Goal: Information Seeking & Learning: Learn about a topic

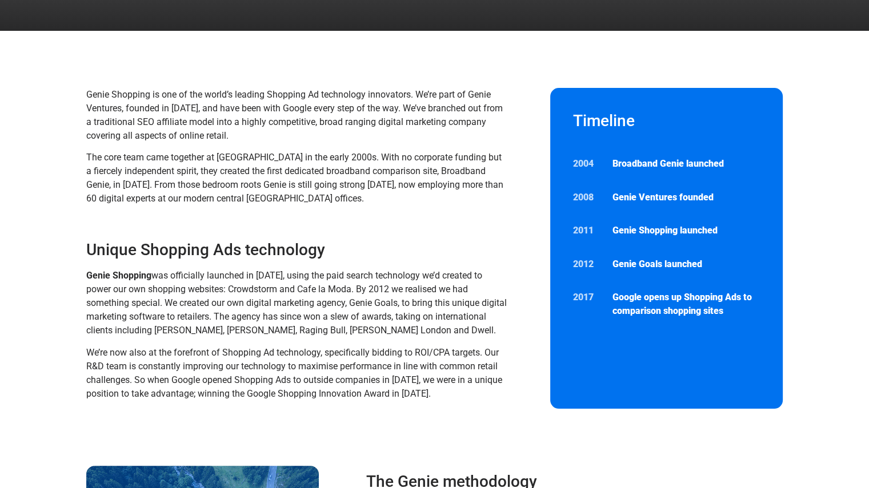
scroll to position [114, 0]
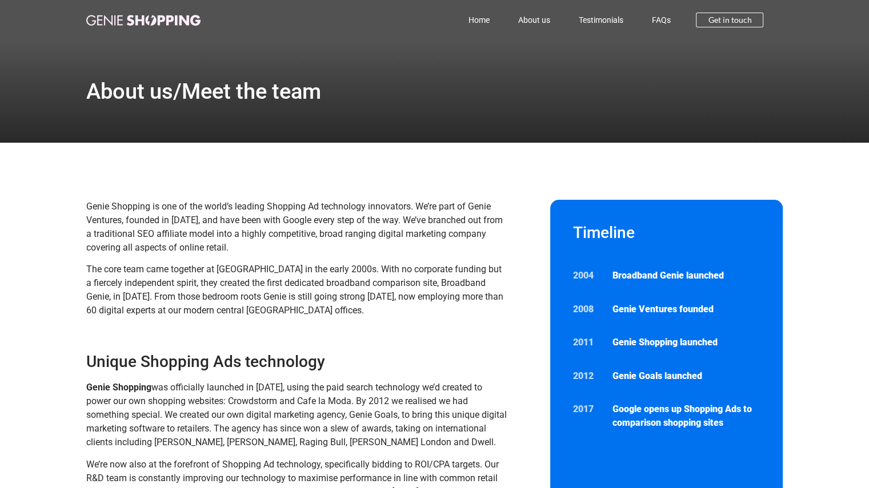
click at [161, 18] on img at bounding box center [143, 20] width 114 height 11
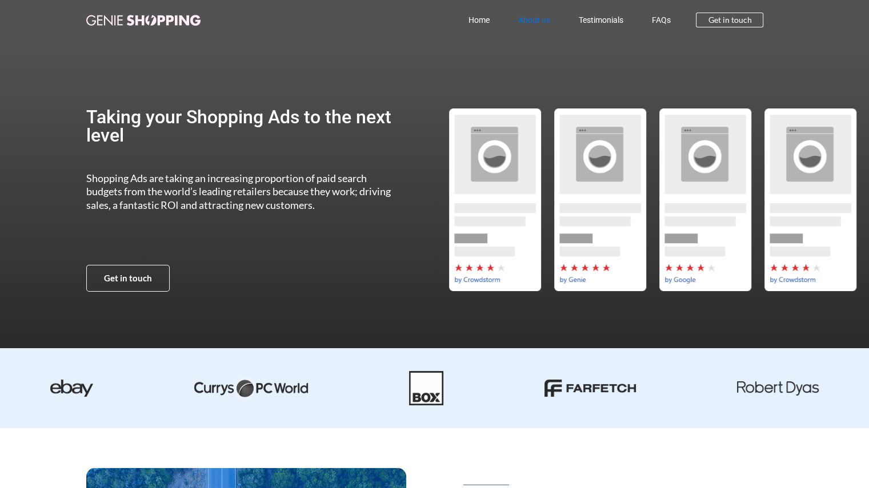
click at [538, 21] on link "About us" at bounding box center [533, 20] width 61 height 26
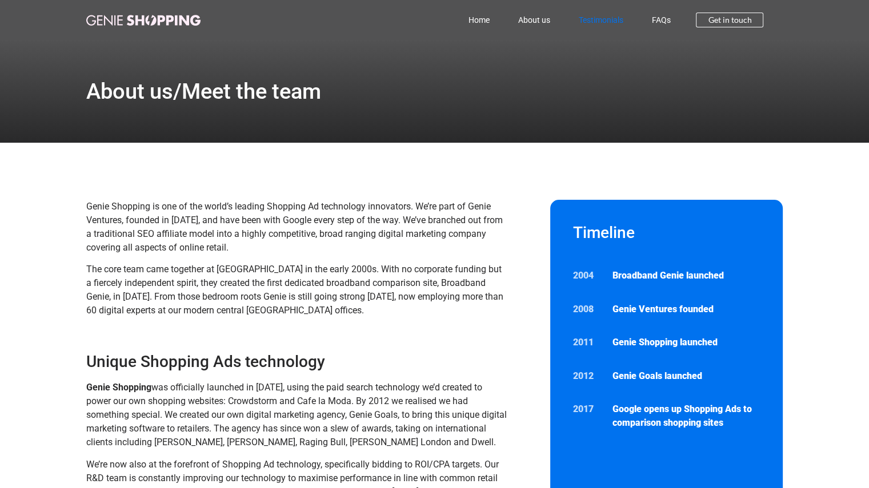
click at [589, 15] on link "Testimonials" at bounding box center [600, 20] width 73 height 26
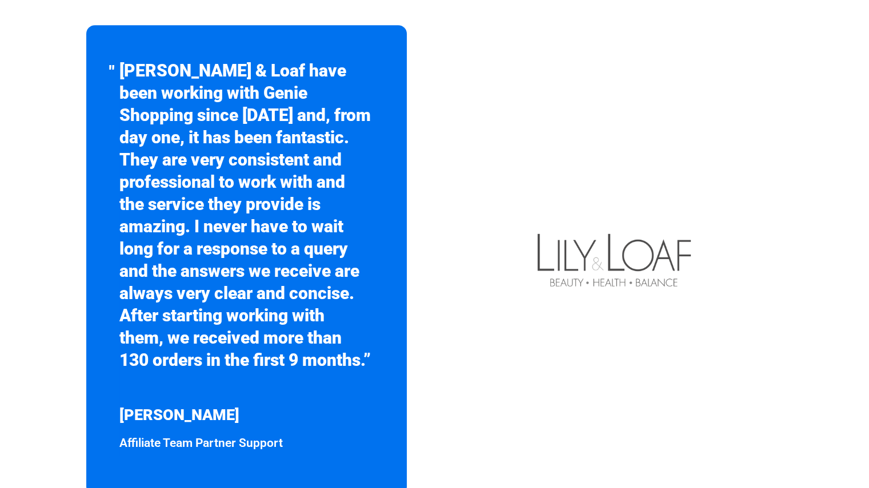
scroll to position [799, 0]
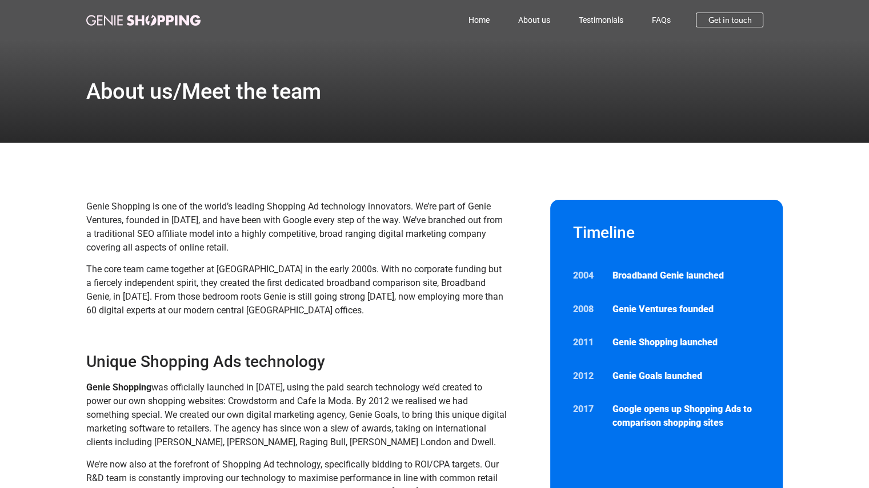
click at [126, 27] on div "Home About us Testimonials FAQs Home About us Testimonials FAQs Get in touch" at bounding box center [434, 20] width 697 height 40
click at [528, 18] on link "About us" at bounding box center [533, 20] width 61 height 26
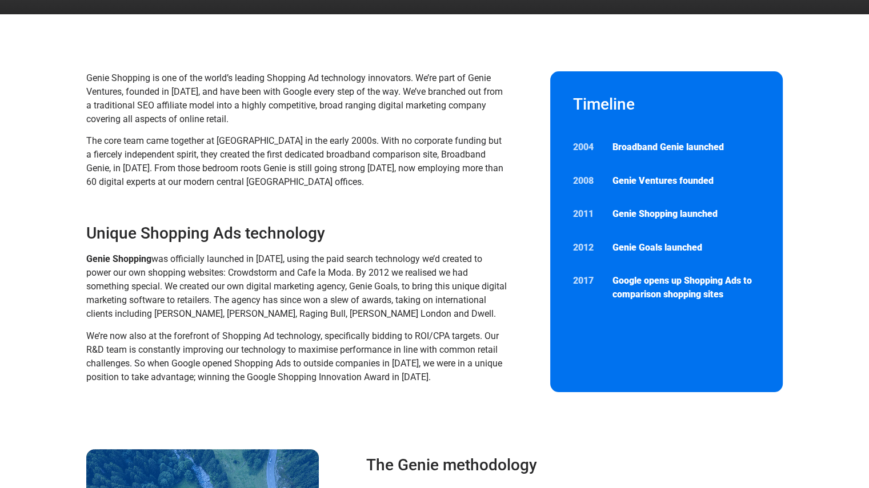
scroll to position [171, 0]
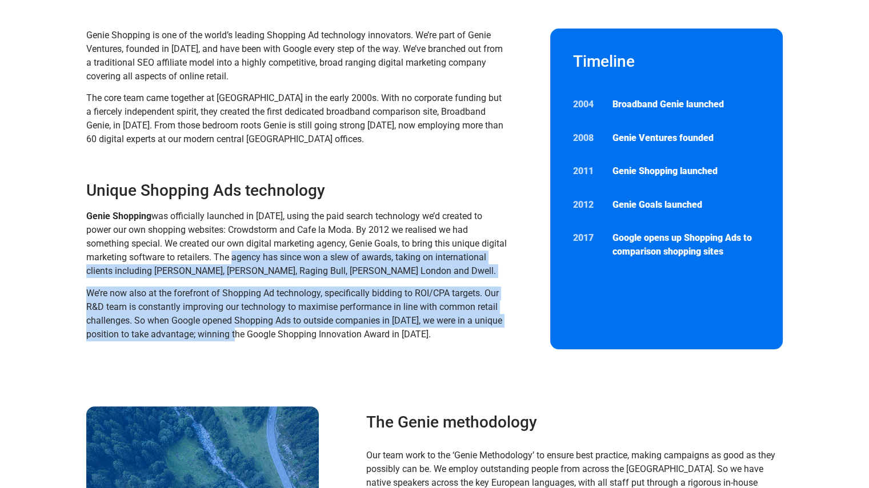
drag, startPoint x: 262, startPoint y: 259, endPoint x: 248, endPoint y: 331, distance: 73.4
click at [247, 331] on div "Genie Shopping was officially launched in 2011, using the paid search technolog…" at bounding box center [297, 275] width 422 height 131
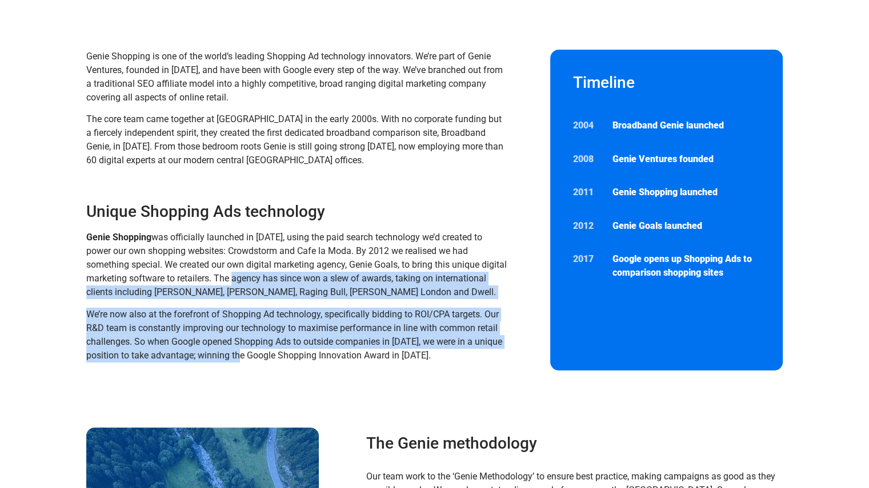
scroll to position [0, 0]
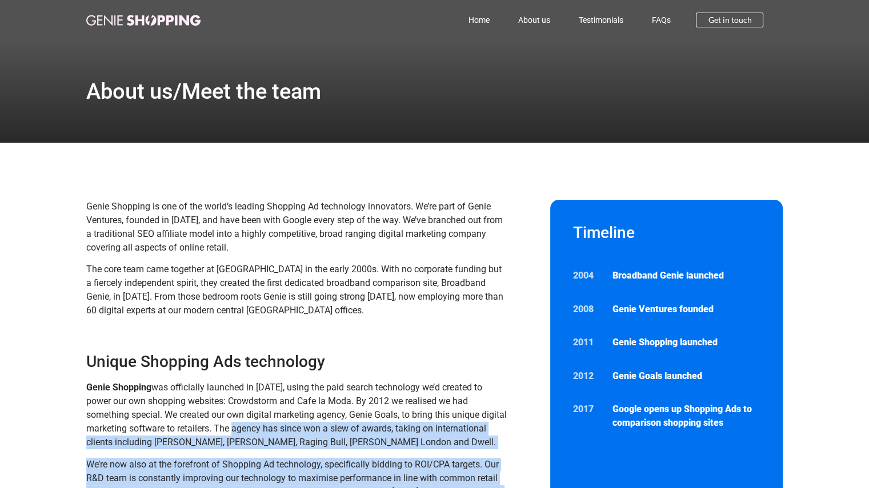
click at [166, 25] on img at bounding box center [143, 20] width 114 height 11
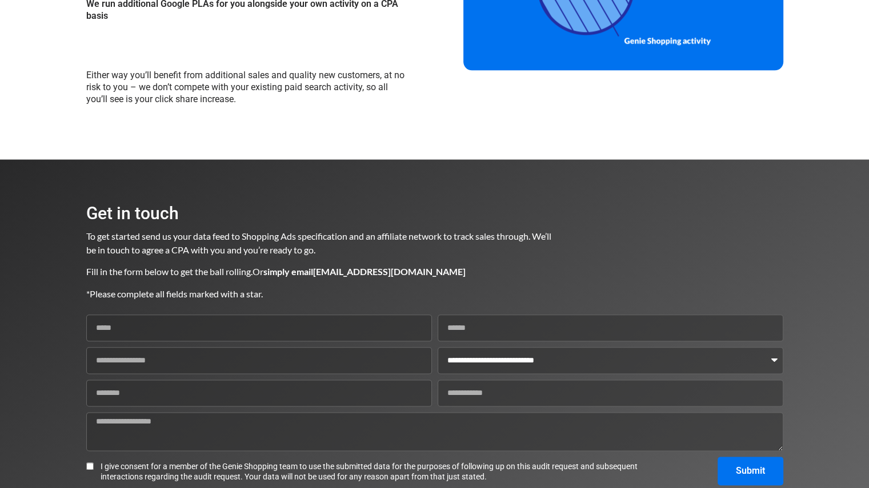
scroll to position [1394, 0]
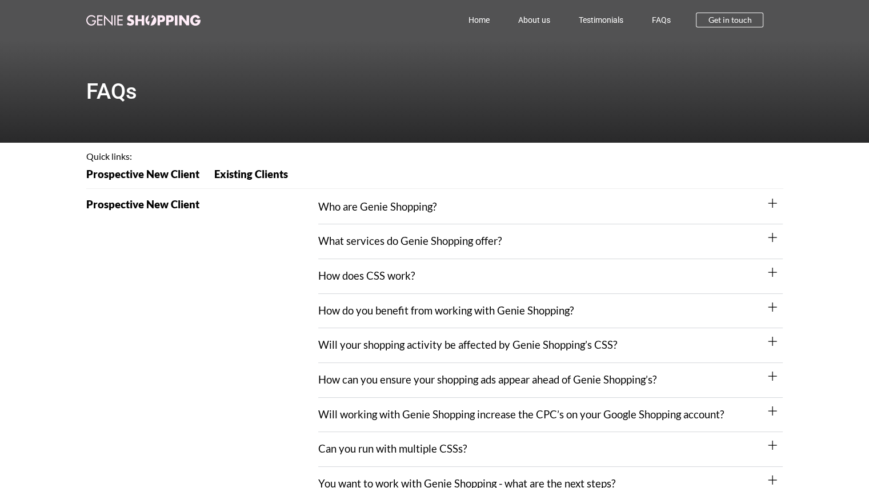
scroll to position [57, 0]
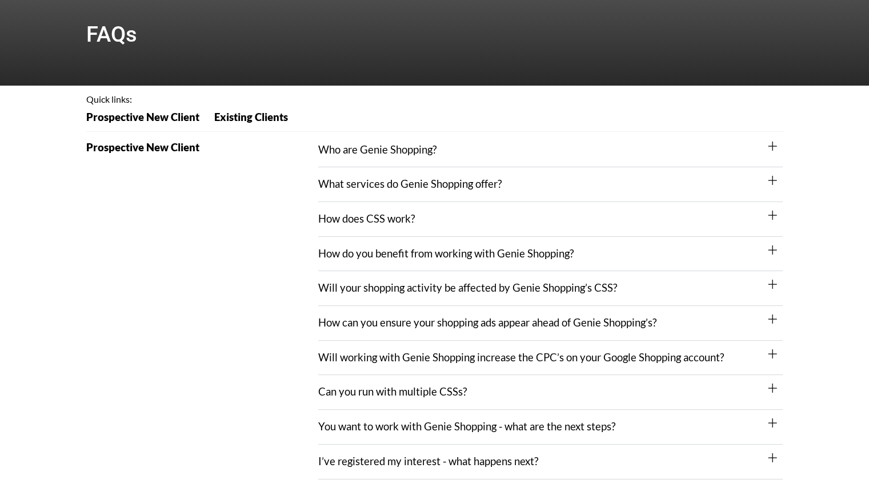
click at [418, 256] on link "How do you benefit from working with Genie Shopping?" at bounding box center [445, 253] width 255 height 13
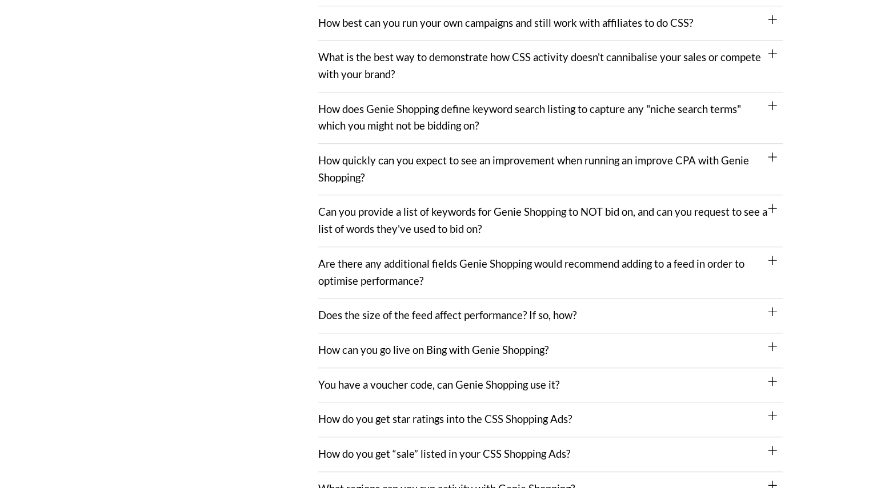
scroll to position [813, 0]
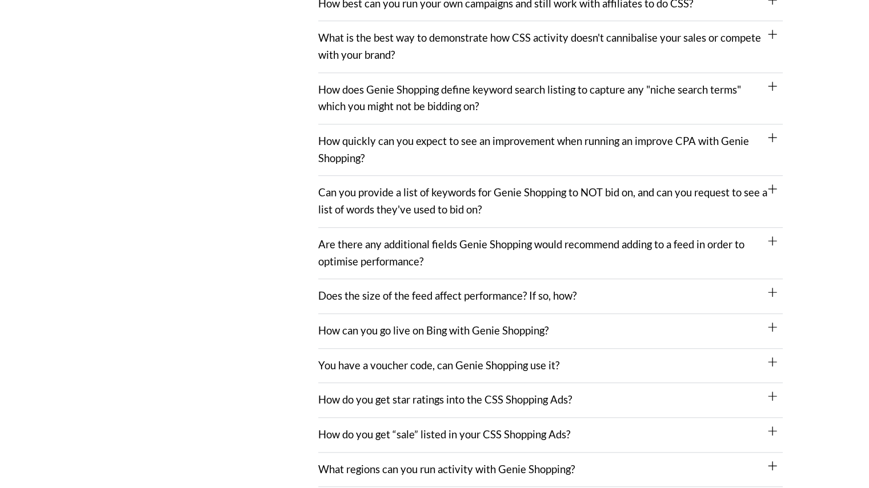
click at [453, 146] on link "How quickly can you expect to see an improvement when running an improve CPA wi…" at bounding box center [533, 150] width 431 height 30
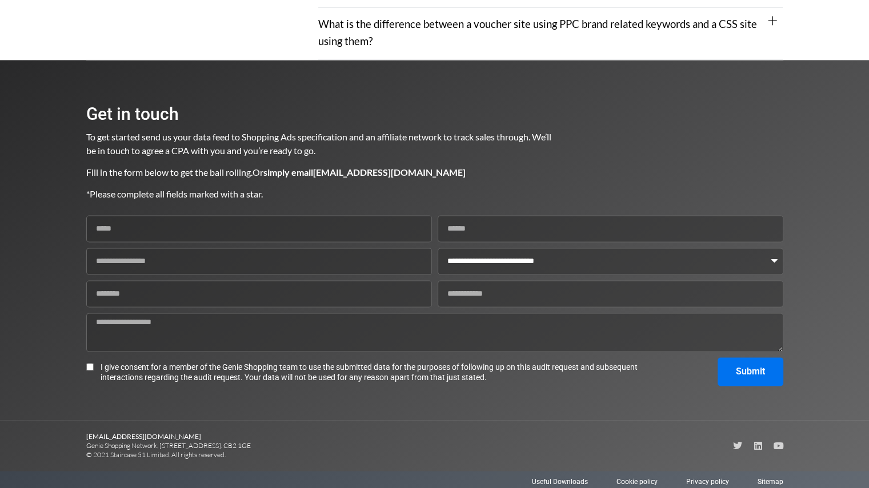
scroll to position [1323, 0]
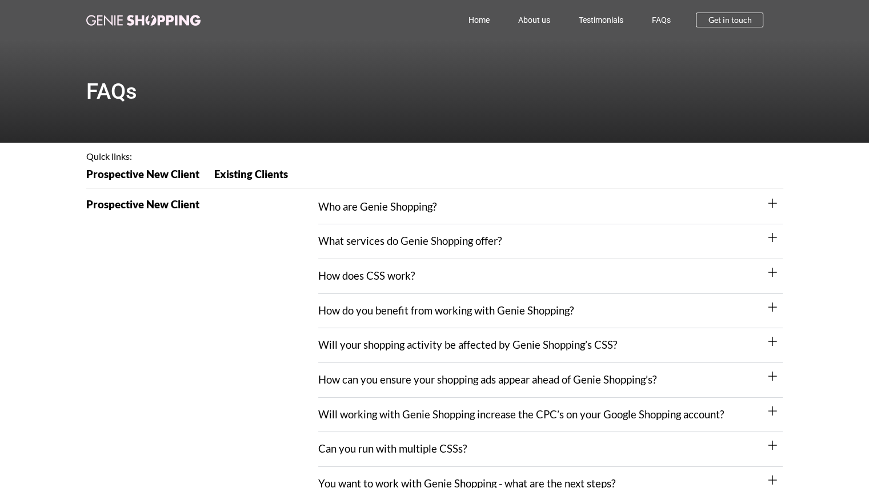
click at [407, 202] on link "Who are Genie Shopping?" at bounding box center [377, 206] width 118 height 13
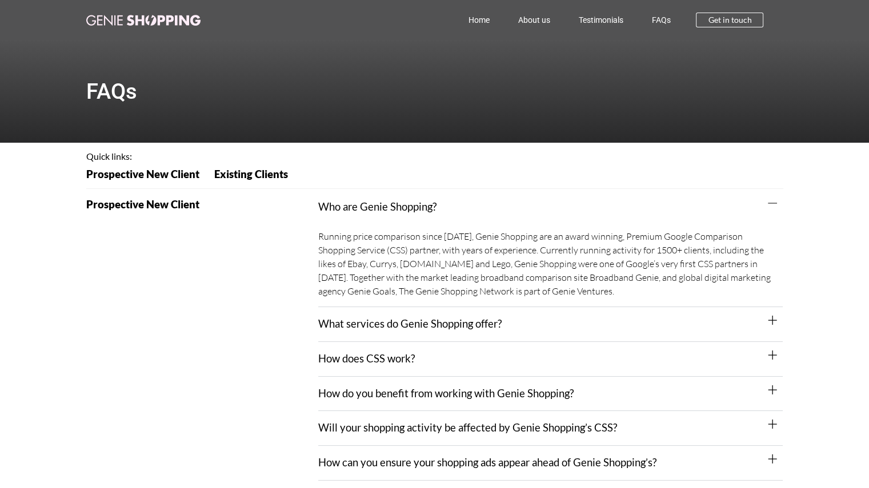
click at [418, 326] on link "What services do Genie Shopping offer?" at bounding box center [409, 323] width 183 height 13
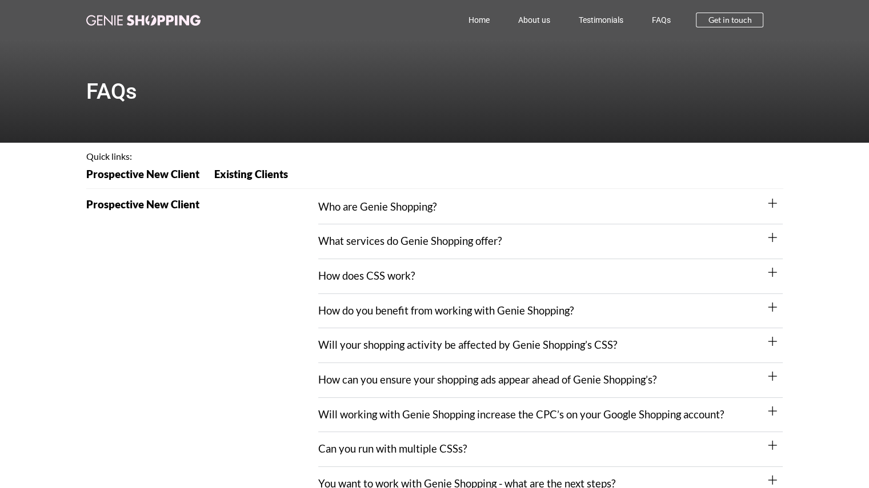
scroll to position [516, 0]
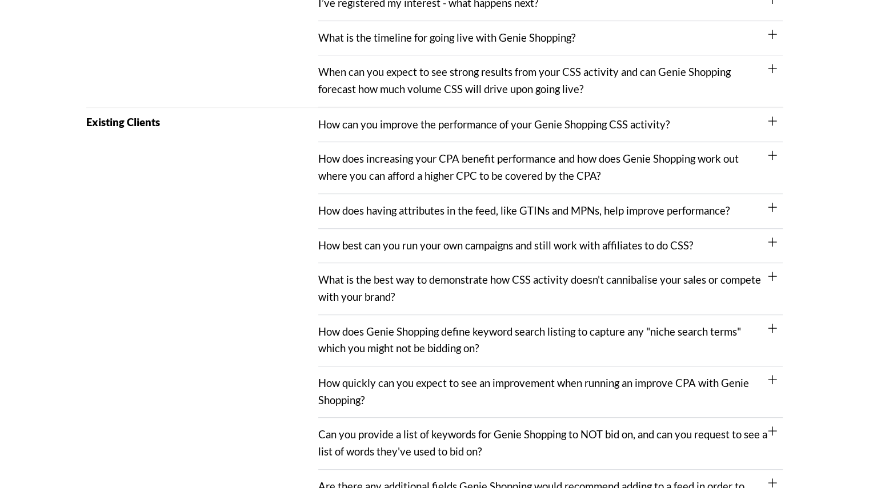
click at [381, 247] on link "How best can you run your own campaigns and still work with affiliates to do CS…" at bounding box center [505, 245] width 375 height 13
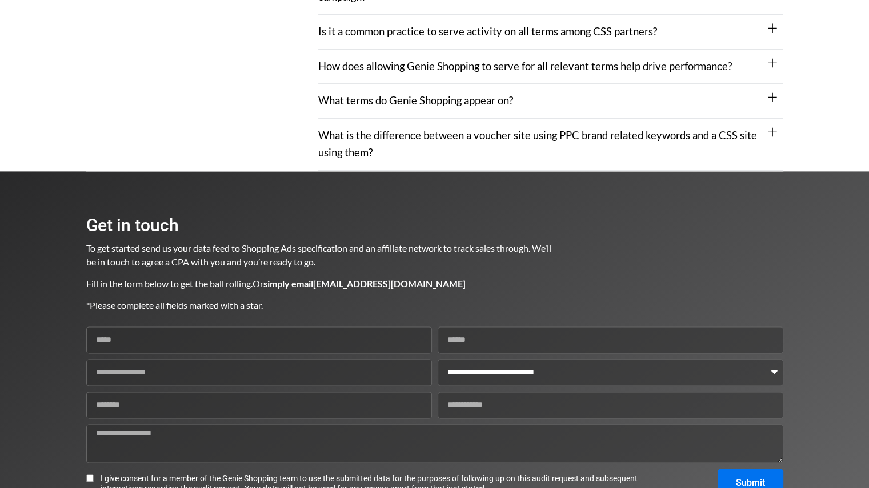
scroll to position [1703, 0]
